Goal: Task Accomplishment & Management: Manage account settings

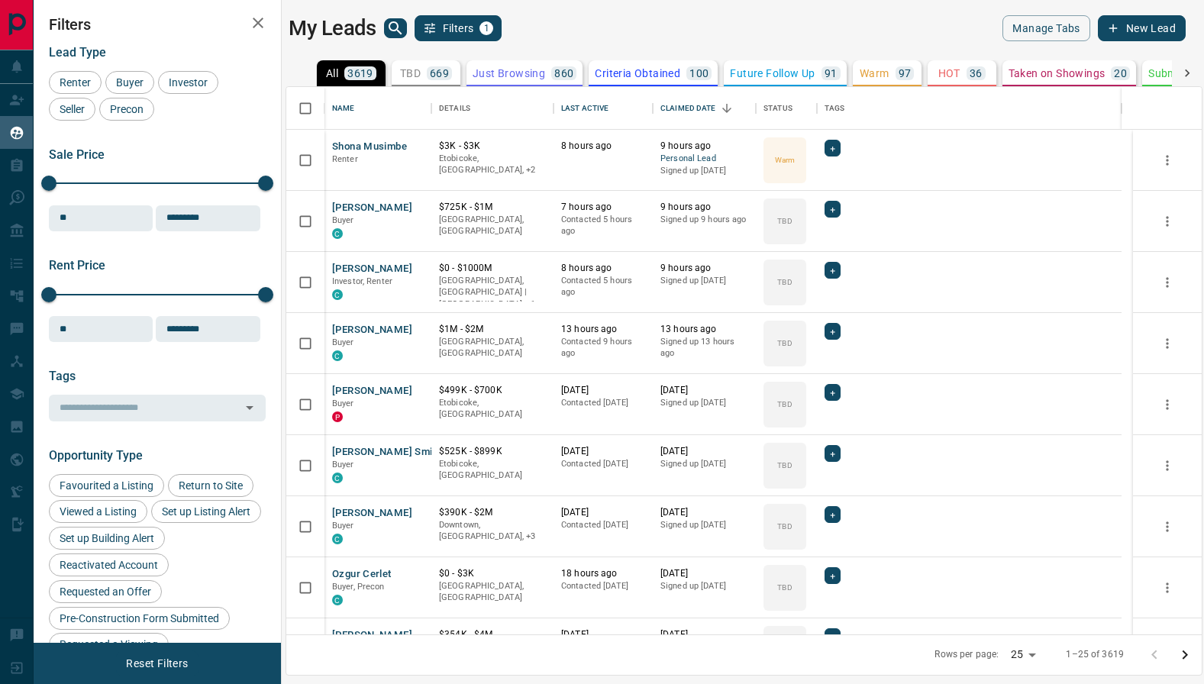
scroll to position [536, 904]
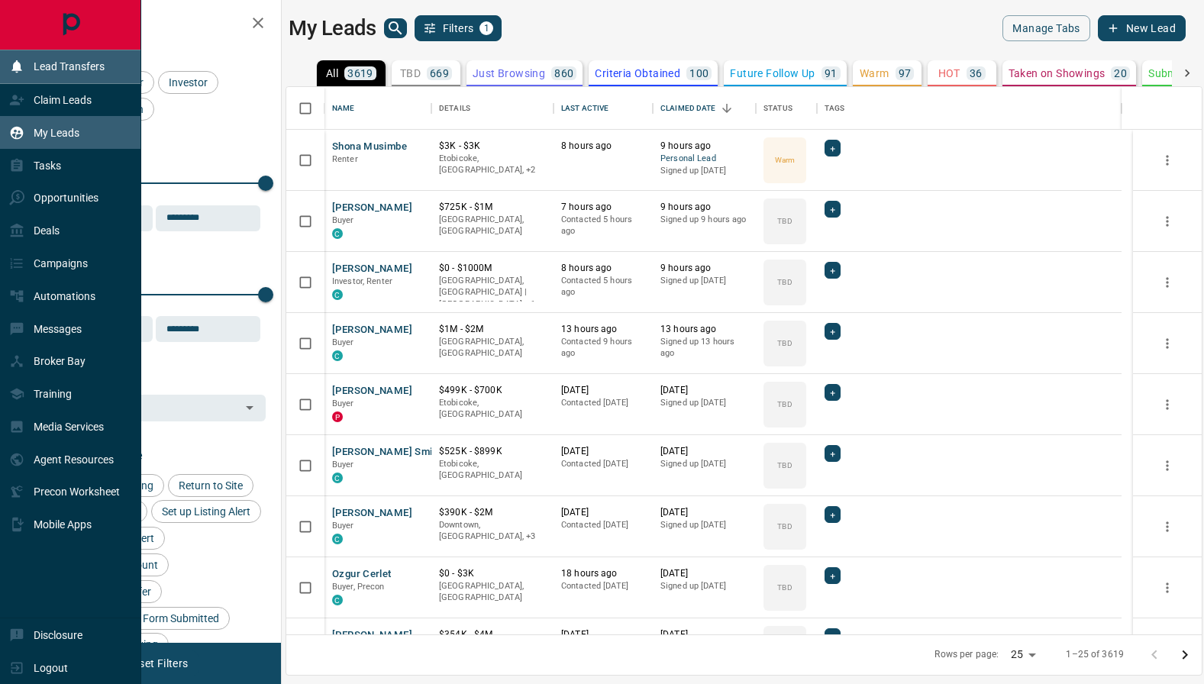
click at [47, 63] on p "Lead Transfers" at bounding box center [69, 66] width 71 height 12
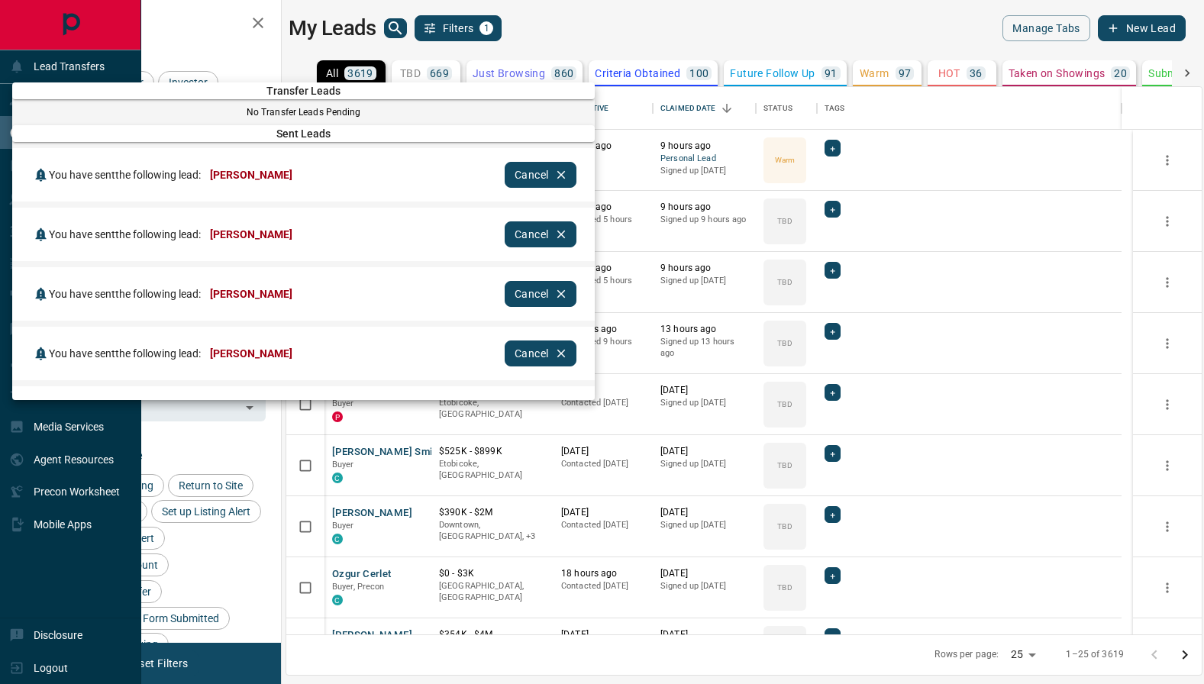
click at [651, 22] on div at bounding box center [602, 342] width 1204 height 684
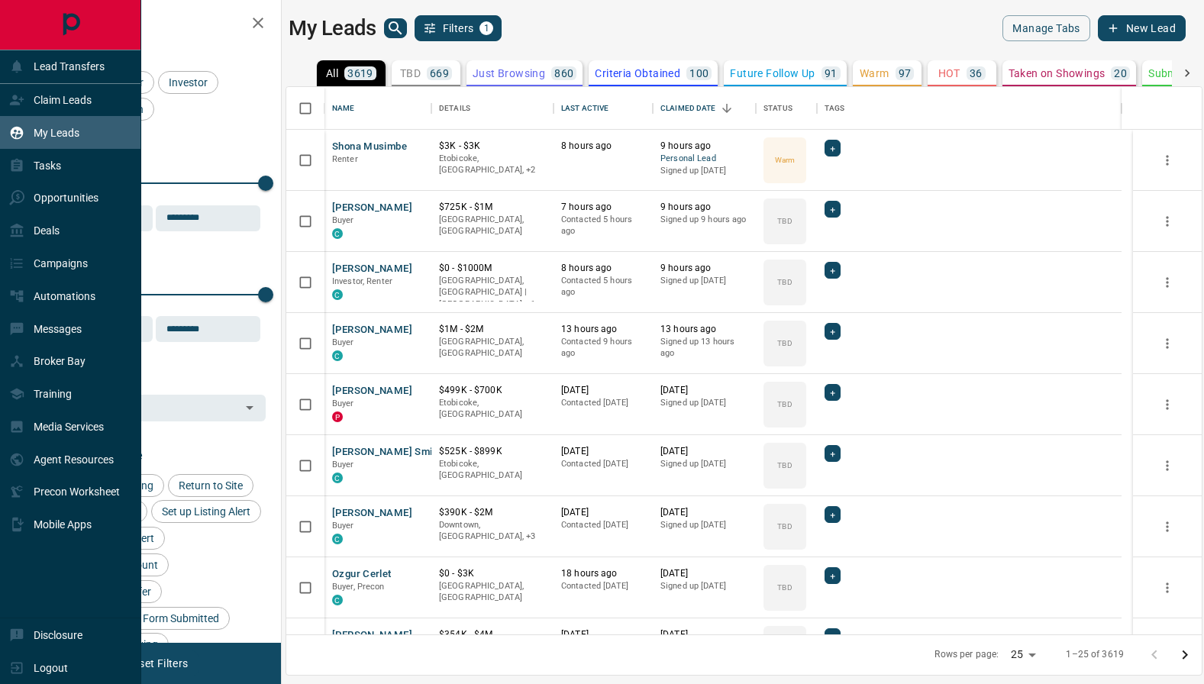
click at [881, 76] on p "Warm" at bounding box center [875, 73] width 30 height 11
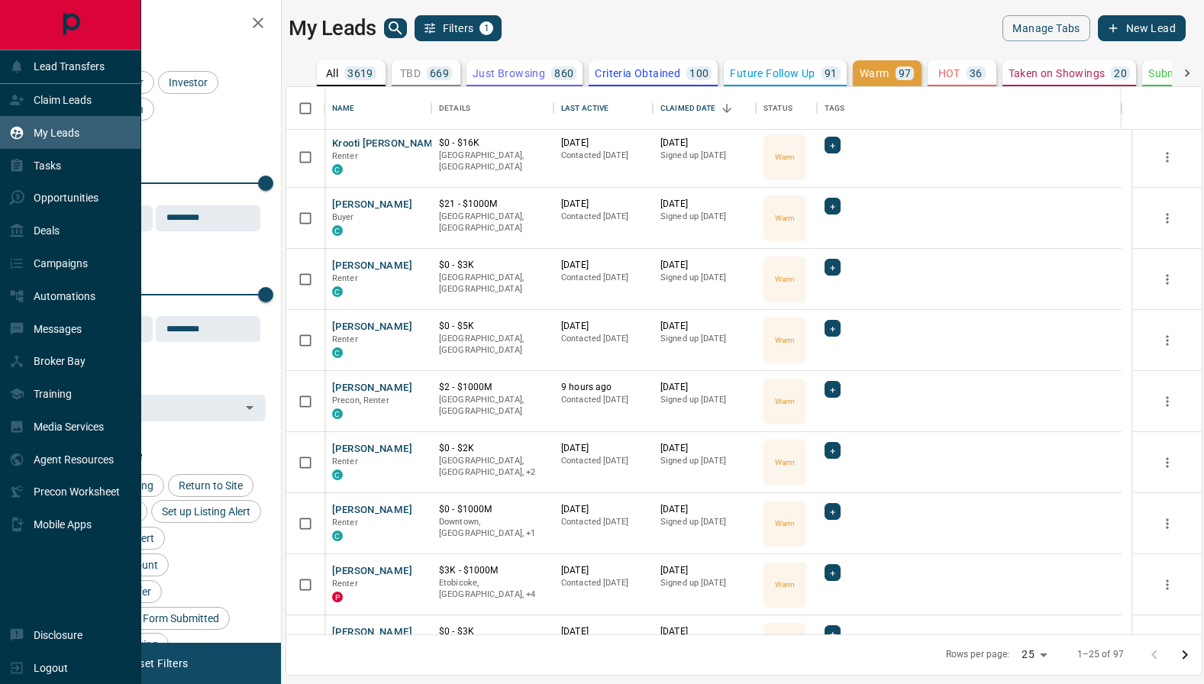
scroll to position [1023, 0]
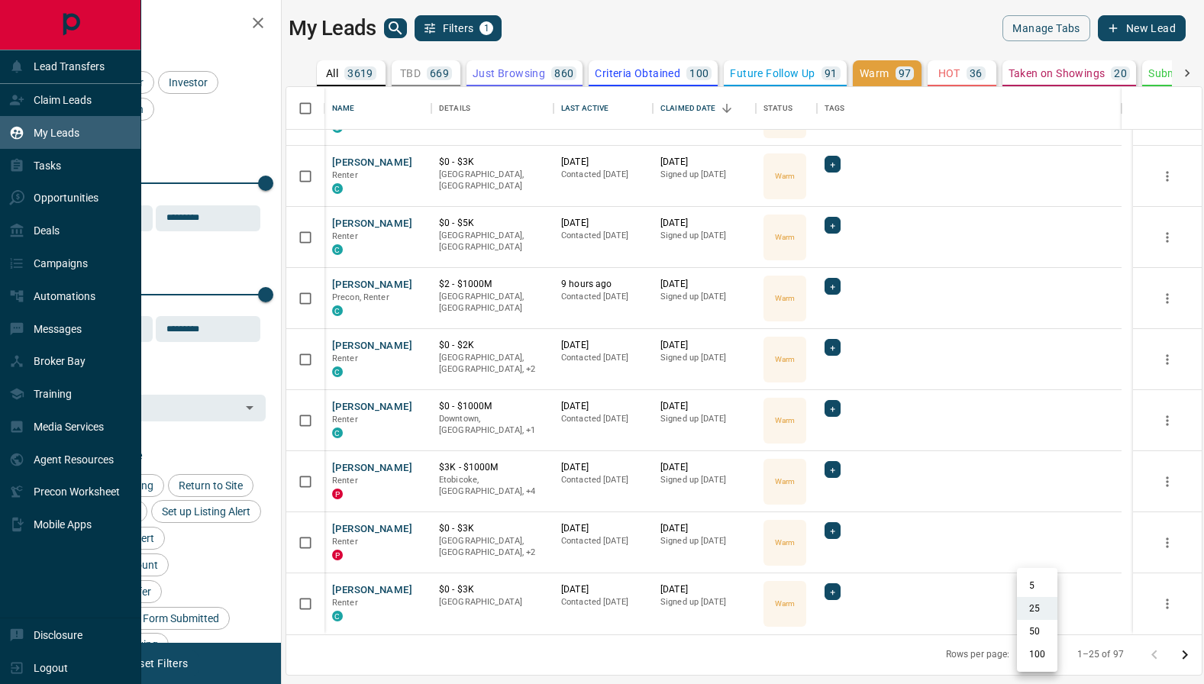
click at [1053, 653] on body "Lead Transfers Claim Leads My Leads Tasks Opportunities Deals Campaigns Automat…" at bounding box center [602, 332] width 1204 height 665
click at [1042, 656] on li "100" at bounding box center [1037, 654] width 40 height 23
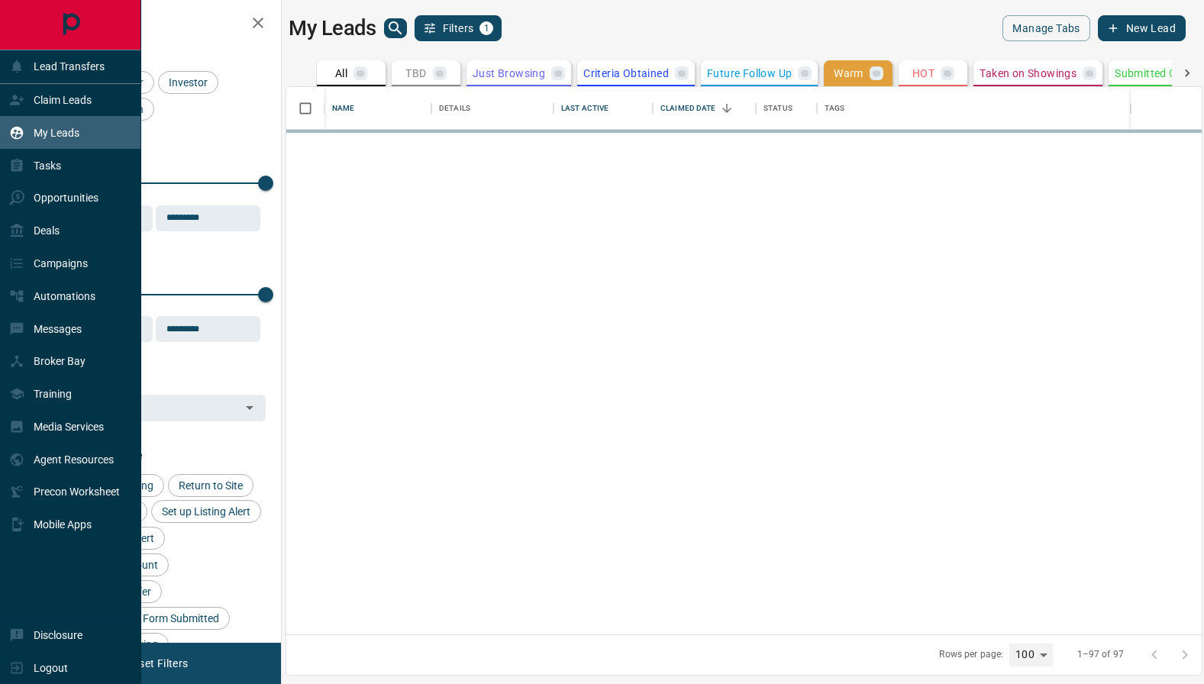
type input "***"
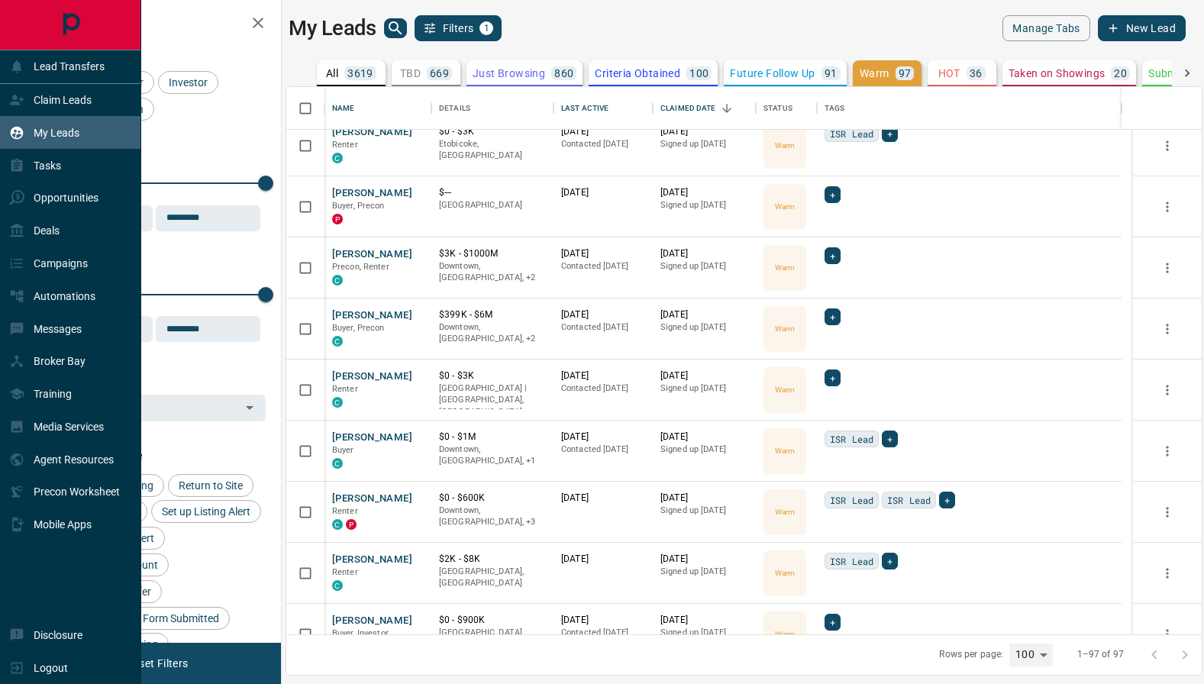
scroll to position [5421, 0]
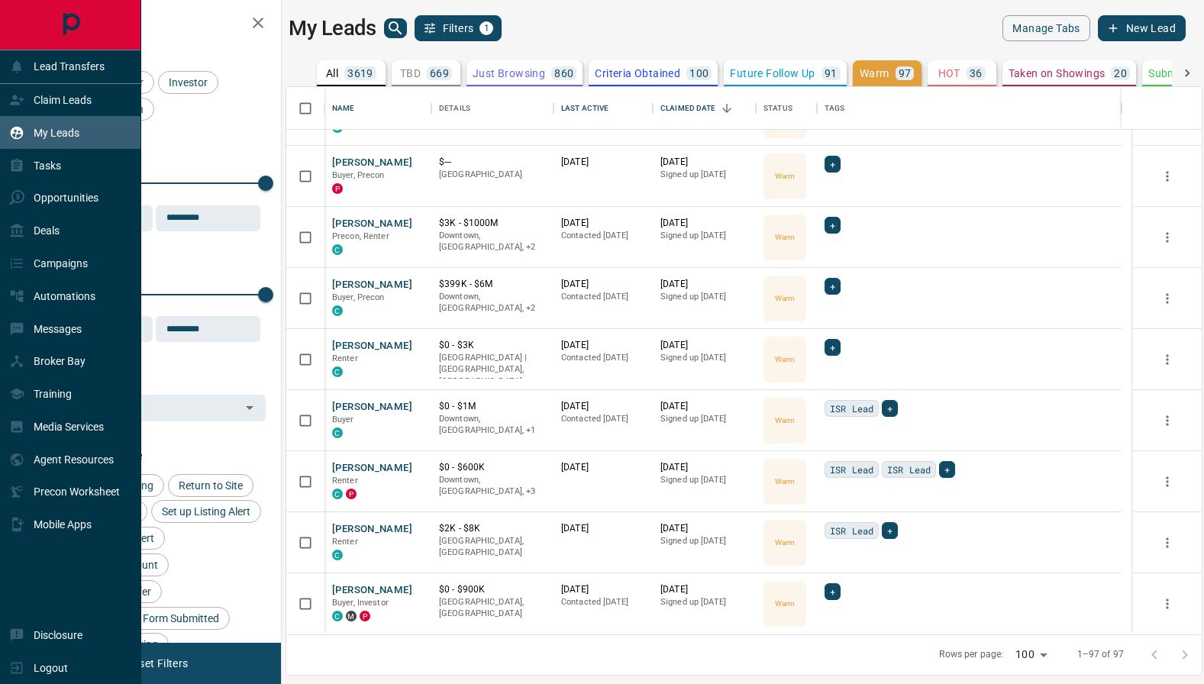
click at [347, 72] on div "3619" at bounding box center [360, 73] width 32 height 14
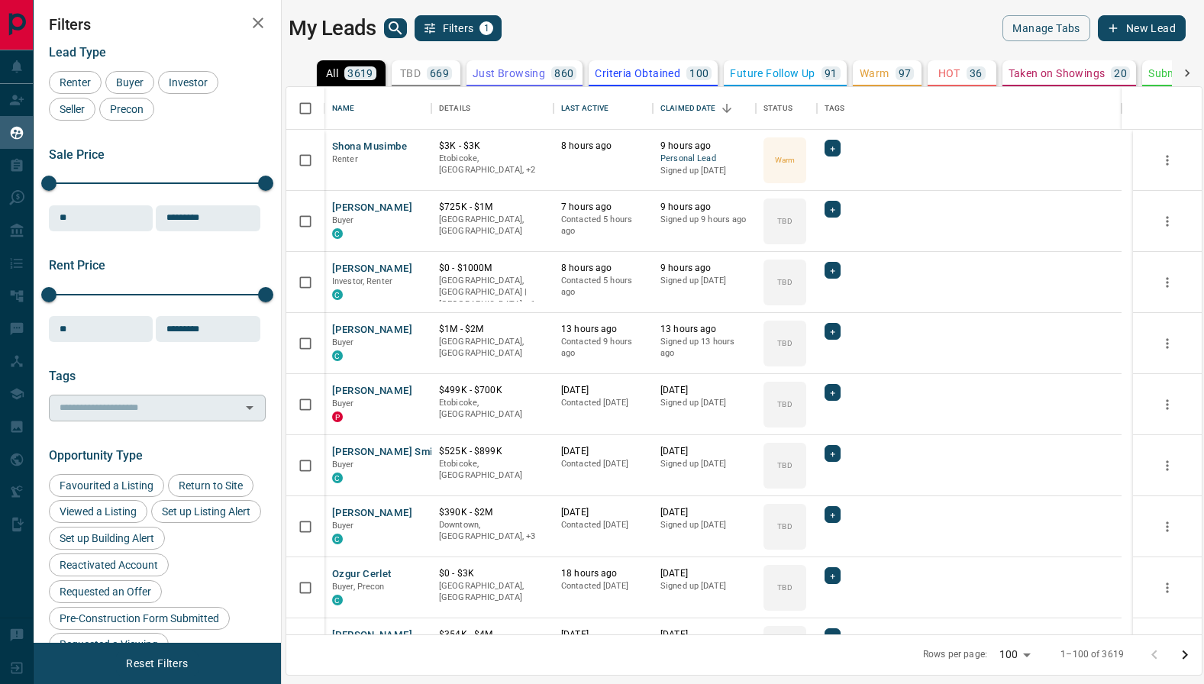
click at [121, 404] on input "text" at bounding box center [144, 407] width 183 height 17
type input "****"
click at [157, 438] on div "rock" at bounding box center [151, 434] width 181 height 17
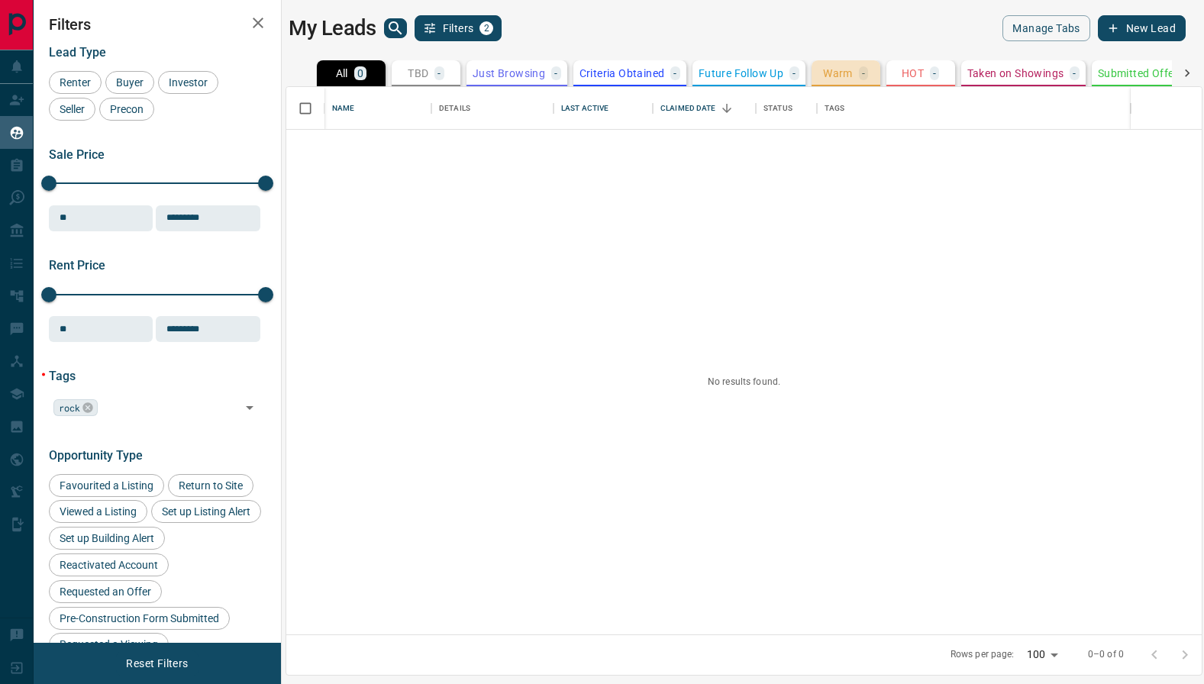
click at [842, 69] on p "Warm" at bounding box center [838, 73] width 30 height 11
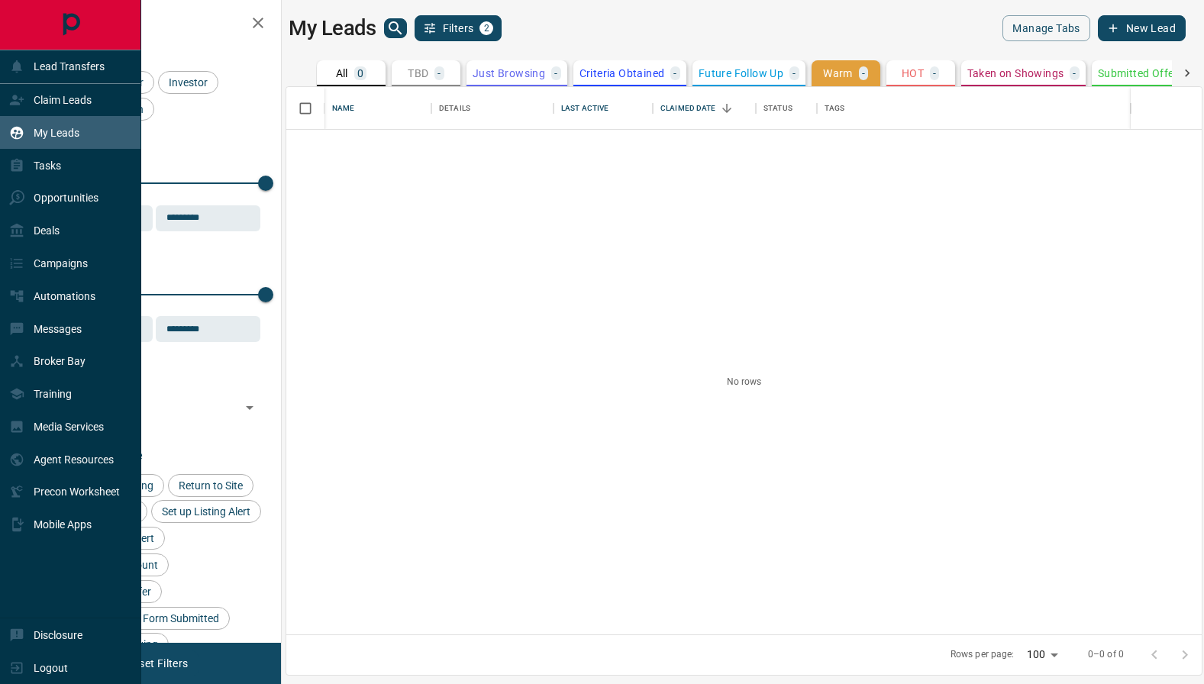
click at [69, 9] on icon "Main Page" at bounding box center [70, 25] width 34 height 34
